Goal: Task Accomplishment & Management: Use online tool/utility

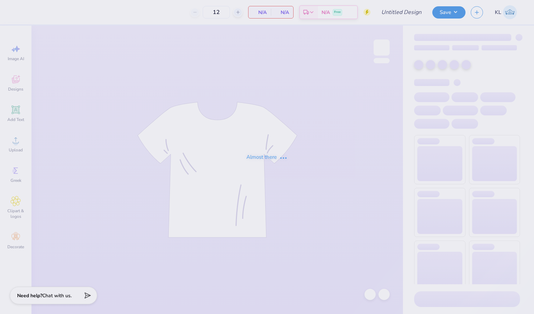
type input "prnts wknd hat"
type input "15"
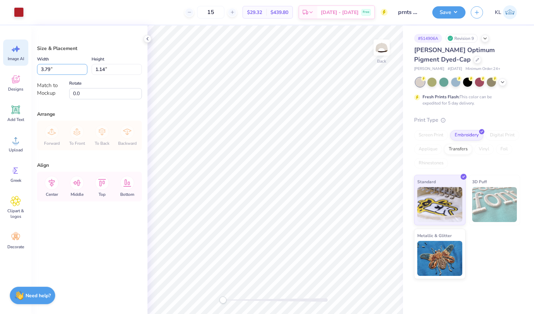
drag, startPoint x: 69, startPoint y: 71, endPoint x: 20, endPoint y: 62, distance: 50.0
click at [20, 62] on div "Art colors 15 $29.32 Per Item $439.80 Total Est. Delivery [DATE] - [DATE] Free …" at bounding box center [267, 157] width 534 height 314
type input "4.99"
type input "1.50"
type input "4"
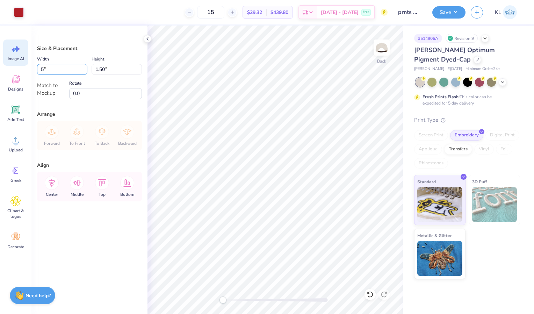
type input "5"
click at [49, 68] on input "4.99" at bounding box center [62, 69] width 50 height 11
type input "4"
type input "5"
click at [94, 86] on div "Rotate 0.0" at bounding box center [105, 89] width 73 height 20
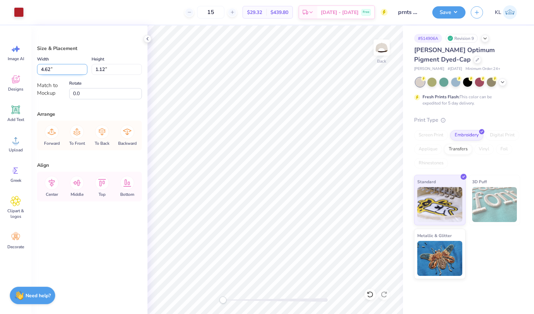
click at [57, 66] on input "4.62" at bounding box center [62, 69] width 50 height 11
click at [49, 71] on input "4.99" at bounding box center [62, 69] width 50 height 11
type input "4"
type input "5.00"
click at [98, 105] on div "Size & Placement Width 5.00 5.00 " Height 1.50 1.50 " Match to Mockup Rotate 0.…" at bounding box center [89, 170] width 116 height 288
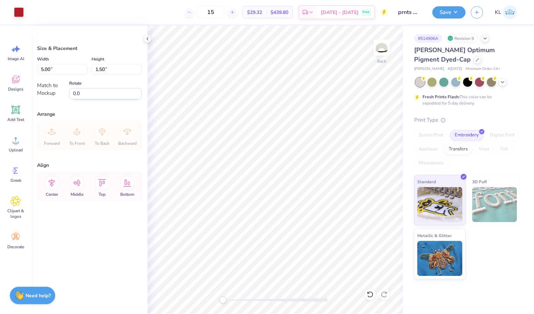
click at [94, 95] on input "0.0" at bounding box center [105, 93] width 73 height 11
click at [60, 118] on div "Arrange Forward To Front To Back Backward" at bounding box center [89, 130] width 105 height 40
click at [45, 89] on div "Match to Mockup" at bounding box center [51, 89] width 28 height 16
click at [52, 187] on icon at bounding box center [52, 183] width 14 height 14
click at [78, 187] on icon at bounding box center [77, 183] width 14 height 14
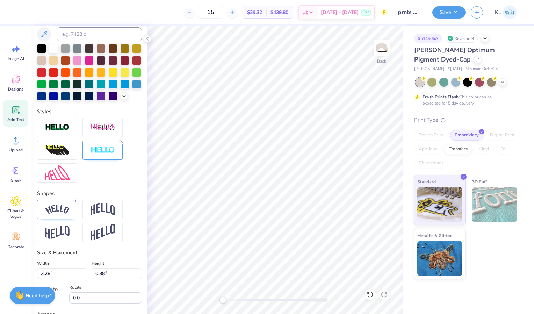
scroll to position [148, 0]
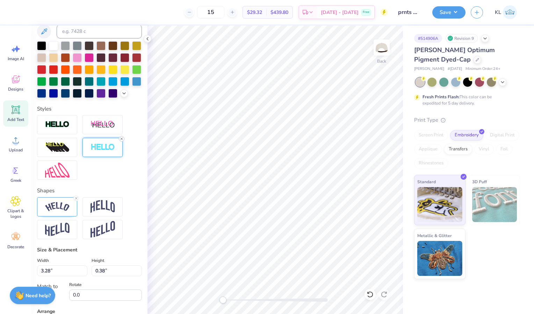
click at [123, 141] on icon at bounding box center [122, 139] width 4 height 4
click at [121, 180] on div at bounding box center [89, 147] width 105 height 65
type input "3.27"
type input "0.37"
click at [75, 200] on icon at bounding box center [76, 198] width 4 height 4
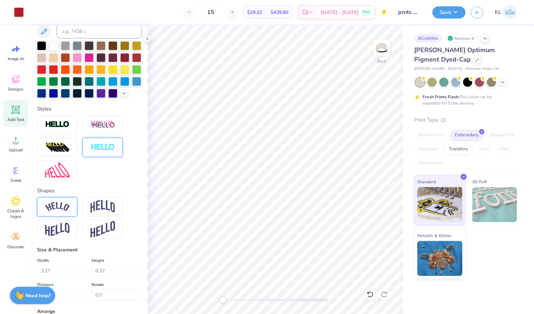
click at [59, 216] on div at bounding box center [57, 206] width 40 height 19
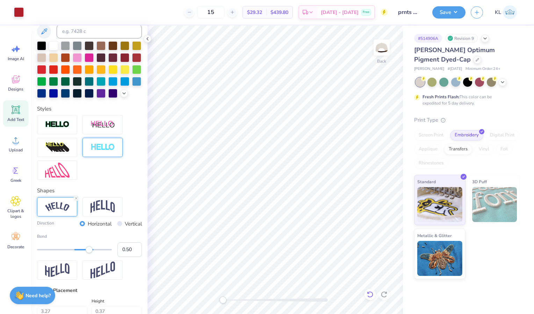
click at [371, 295] on icon at bounding box center [370, 294] width 7 height 7
click at [146, 37] on icon at bounding box center [148, 39] width 6 height 6
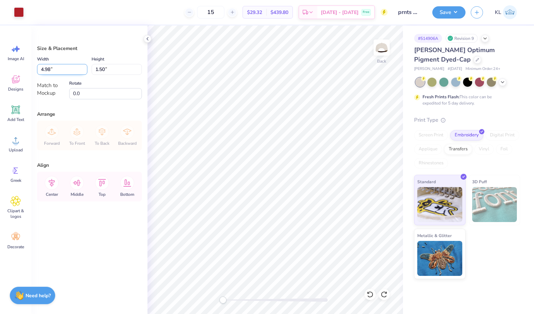
click at [50, 70] on input "4.98" at bounding box center [62, 69] width 50 height 11
click at [100, 81] on div "Rotate 0.0" at bounding box center [105, 89] width 73 height 20
type input "4.95"
type input "1.49"
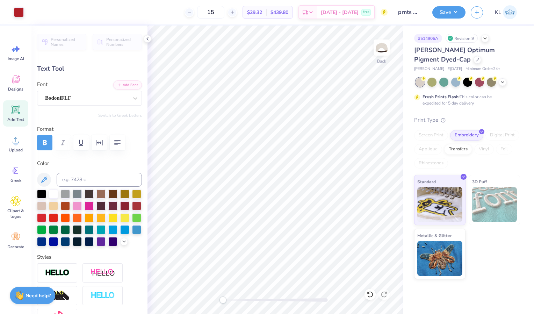
click at [145, 187] on div "Art colors 15 $29.32 Per Item $439.80 Total Est. Delivery [DATE] - [DATE] Free …" at bounding box center [267, 157] width 534 height 314
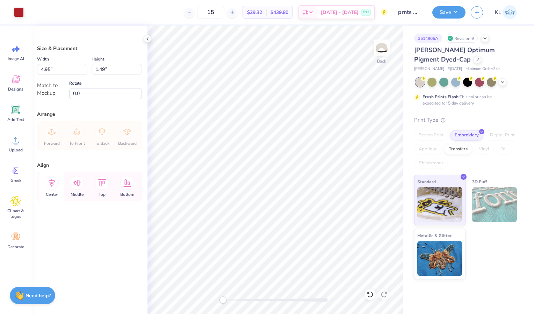
click at [52, 187] on icon at bounding box center [52, 183] width 14 height 14
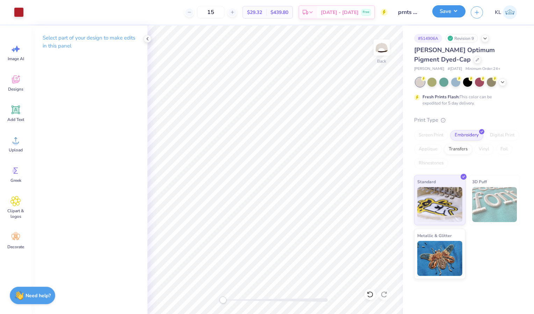
click at [455, 7] on button "Save" at bounding box center [449, 11] width 33 height 12
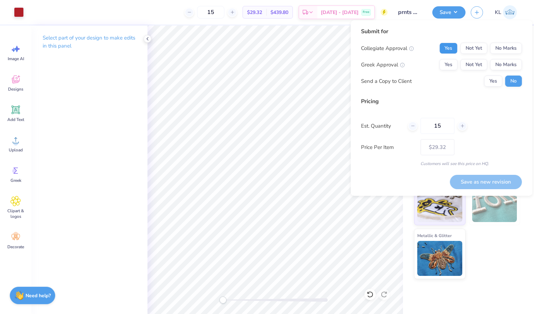
click at [448, 48] on button "Yes" at bounding box center [449, 48] width 18 height 11
click at [452, 64] on button "Yes" at bounding box center [449, 64] width 18 height 11
click at [469, 183] on button "Save as new revision" at bounding box center [486, 182] width 72 height 14
type input "$29.32"
